Goal: Entertainment & Leisure: Consume media (video, audio)

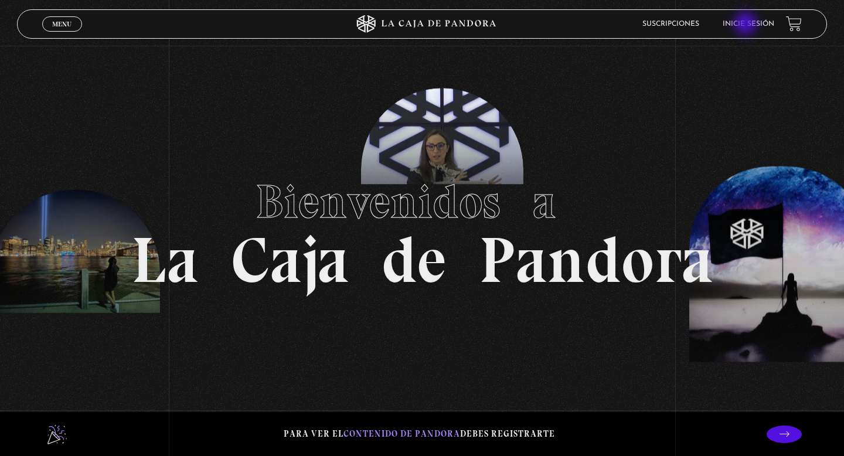
click at [747, 25] on link "Inicie sesión" at bounding box center [749, 24] width 52 height 7
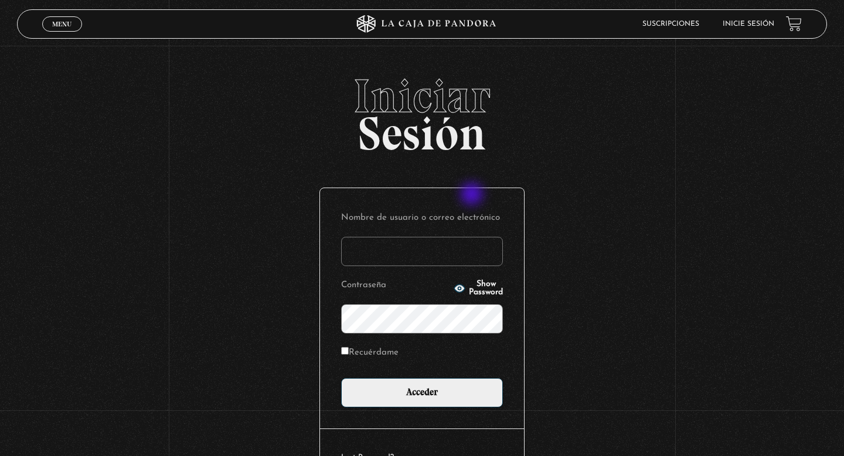
type input "danalv-86@hotmail.com"
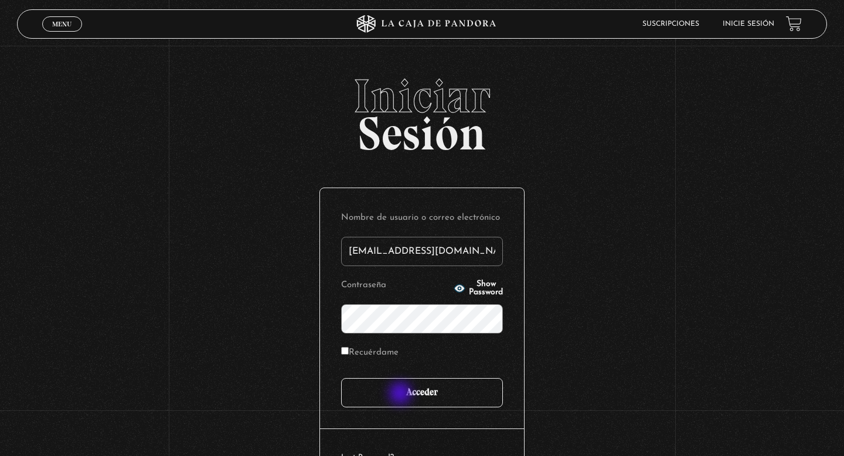
click at [402, 395] on input "Acceder" at bounding box center [422, 392] width 162 height 29
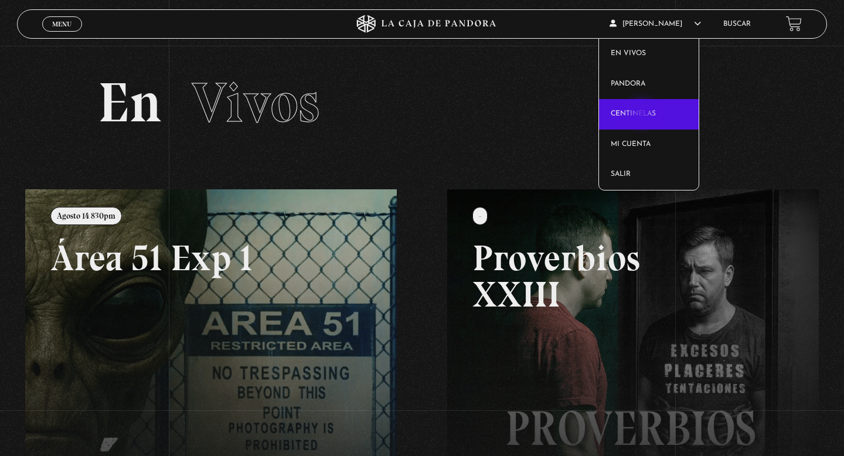
click at [643, 114] on link "Centinelas" at bounding box center [649, 114] width 100 height 30
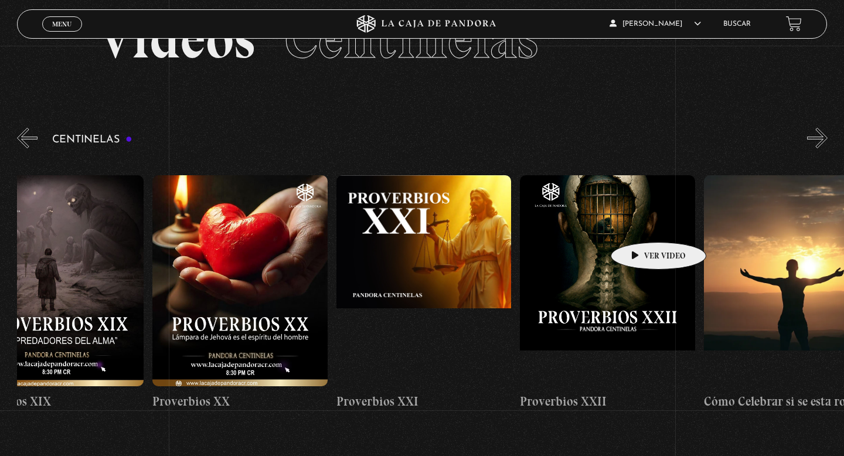
scroll to position [0, 3966]
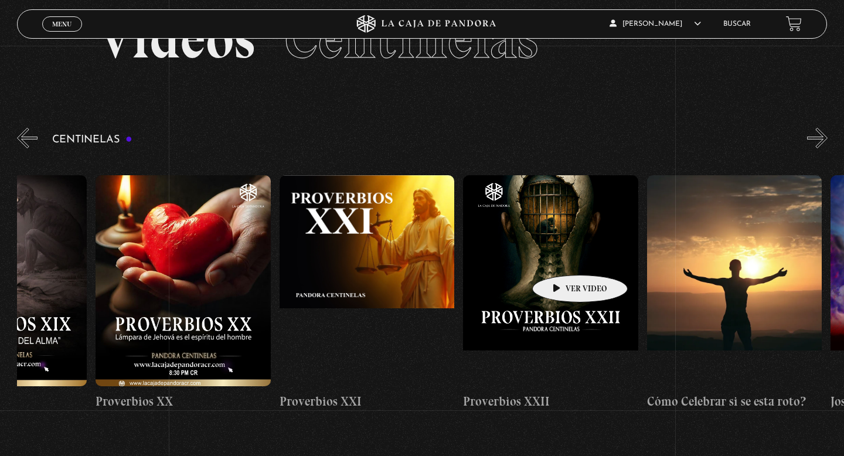
click at [562, 257] on figure at bounding box center [550, 280] width 175 height 211
